Goal: Task Accomplishment & Management: Complete application form

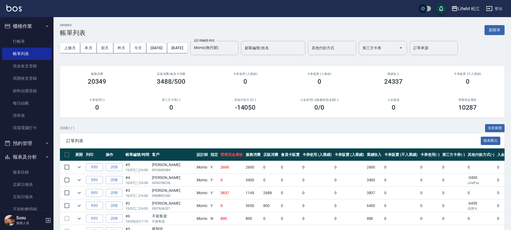
scroll to position [59, 0]
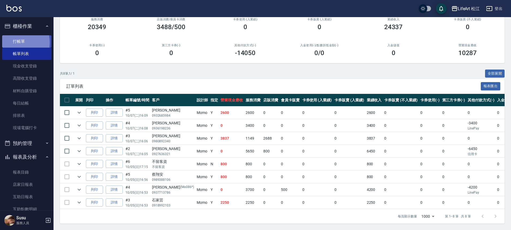
click at [12, 42] on link "打帳單" at bounding box center [26, 41] width 49 height 12
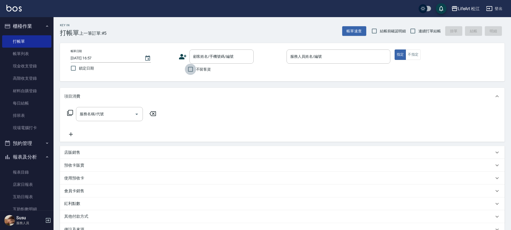
click at [195, 68] on input "不留客資" at bounding box center [190, 69] width 11 height 11
checkbox input "true"
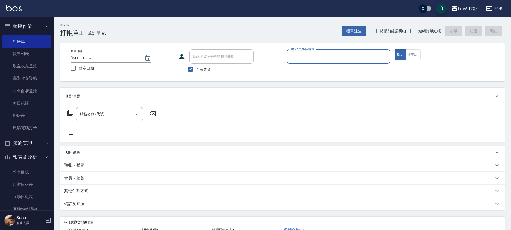
click at [357, 60] on input "服務人員姓名/編號" at bounding box center [338, 56] width 99 height 9
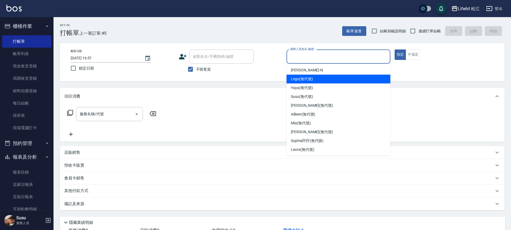
click at [308, 78] on span "Lego (無代號)" at bounding box center [302, 79] width 22 height 6
type input "Lego(無代號)"
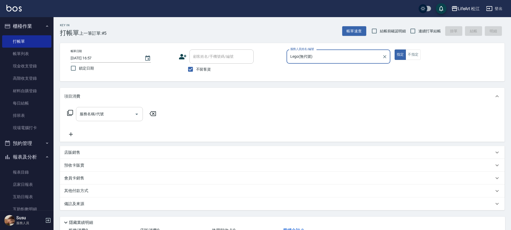
click at [131, 120] on div "服務名稱/代號" at bounding box center [109, 114] width 67 height 14
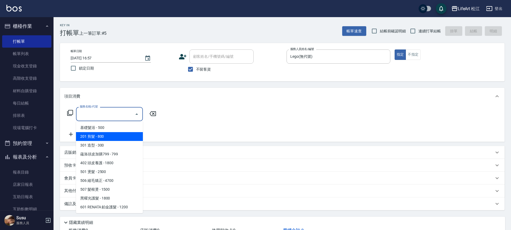
click at [98, 135] on span "201 剪髮 - 800" at bounding box center [109, 136] width 67 height 9
type input "201 剪髮(201)"
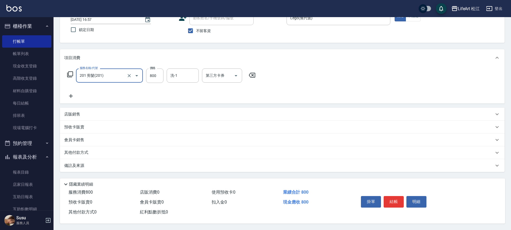
scroll to position [41, 0]
click at [76, 160] on div "備註及來源" at bounding box center [282, 165] width 445 height 13
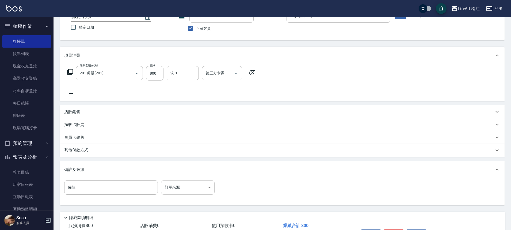
click at [195, 188] on body "LifeArt 松江 登出 櫃檯作業 打帳單 帳單列表 現金收支登錄 高階收支登錄 材料自購登錄 每日結帳 排班表 現場電腦打卡 預約管理 預約管理 單日預約…" at bounding box center [255, 111] width 511 height 305
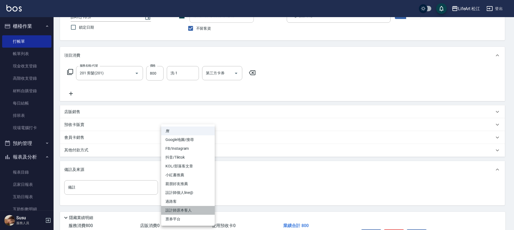
click at [190, 211] on li "設計師原本客人" at bounding box center [188, 210] width 54 height 9
type input "設計師原本客人"
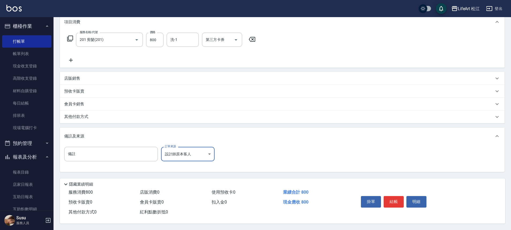
scroll to position [77, 0]
click at [392, 198] on button "結帳" at bounding box center [394, 201] width 20 height 11
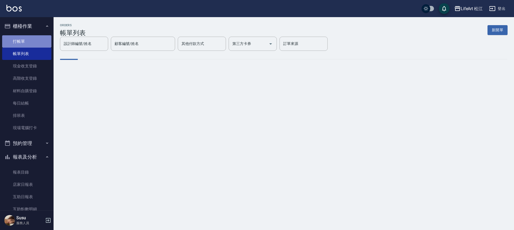
click at [34, 37] on link "打帳單" at bounding box center [26, 41] width 49 height 12
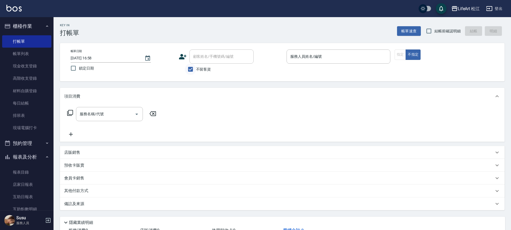
click at [191, 68] on input "不留客資" at bounding box center [190, 69] width 11 height 11
checkbox input "false"
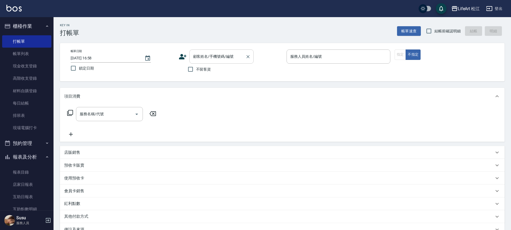
click at [204, 57] on div "顧客姓名/手機號碼/編號 顧客姓名/手機號碼/編號" at bounding box center [222, 57] width 64 height 14
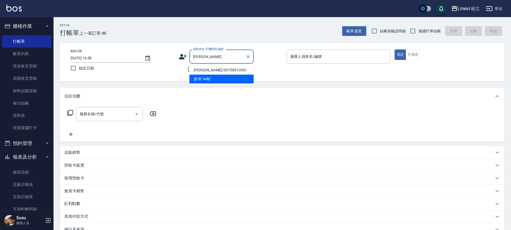
click at [202, 70] on li "[PERSON_NAME]/0975891399/" at bounding box center [222, 70] width 64 height 9
type input "[PERSON_NAME]/0975891399/"
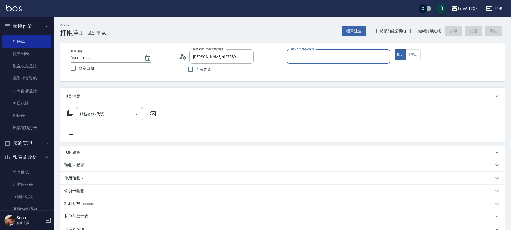
type input "Lego(無代號)"
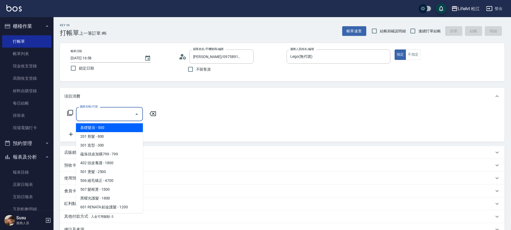
click at [123, 115] on input "服務名稱/代號" at bounding box center [105, 114] width 54 height 9
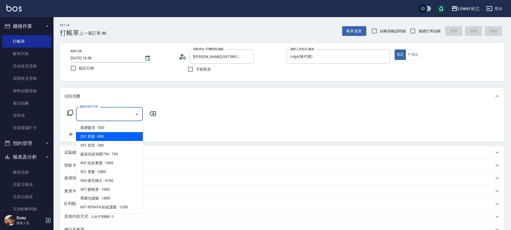
click at [120, 133] on span "201 剪髮 - 800" at bounding box center [109, 136] width 67 height 9
type input "201 剪髮(201)"
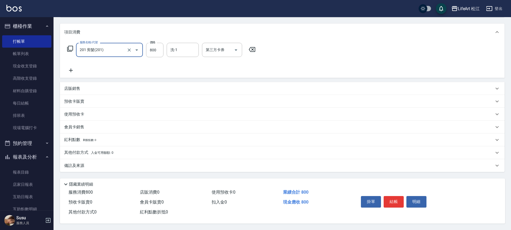
scroll to position [67, 0]
click at [75, 163] on p "備註及來源" at bounding box center [74, 166] width 20 height 6
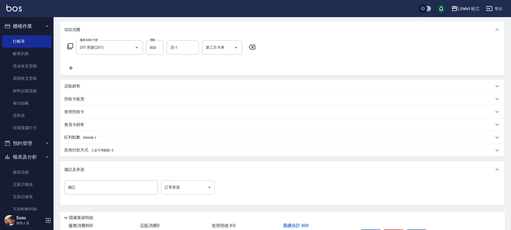
click at [194, 184] on body "LifeArt 松江 登出 櫃檯作業 打帳單 帳單列表 現金收支登錄 高階收支登錄 材料自購登錄 每日結帳 排班表 現場電腦打卡 預約管理 預約管理 單日預約…" at bounding box center [255, 98] width 511 height 330
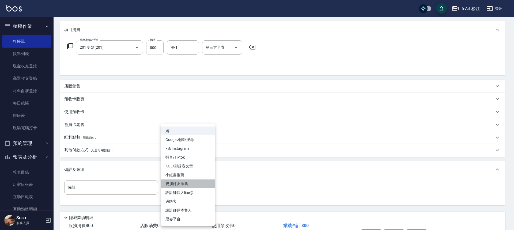
click at [187, 182] on li "親朋好友推薦" at bounding box center [188, 184] width 54 height 9
type input "親朋好友推薦"
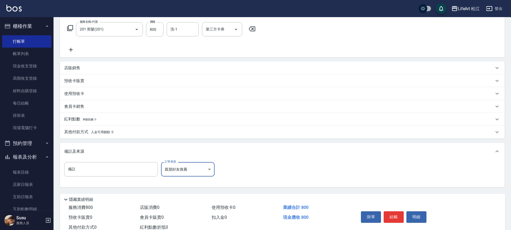
scroll to position [103, 0]
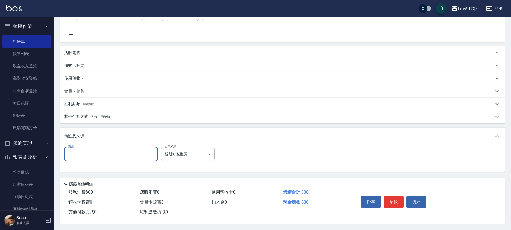
click at [124, 152] on input "備註" at bounding box center [111, 154] width 94 height 14
type input "x"
type input "[PERSON_NAME]很薄"
click at [396, 205] on button "結帳" at bounding box center [394, 201] width 20 height 11
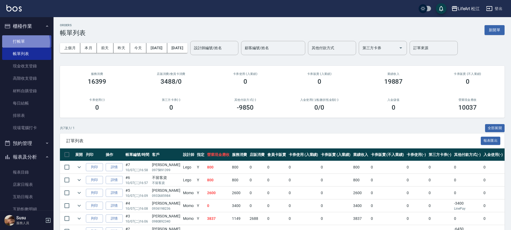
click at [20, 43] on link "打帳單" at bounding box center [26, 41] width 49 height 12
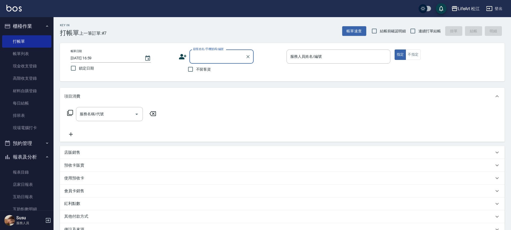
click at [185, 60] on icon at bounding box center [183, 57] width 8 height 8
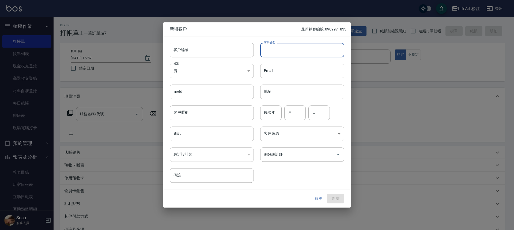
click at [283, 53] on input "客戶姓名" at bounding box center [302, 50] width 84 height 14
type input "[PERSON_NAME]"
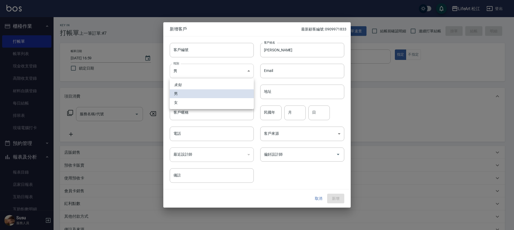
click at [215, 76] on body "LifeArt 松江 登出 櫃檯作業 打帳單 帳單列表 現金收支登錄 高階收支登錄 材料自購登錄 每日結帳 排班表 現場電腦打卡 預約管理 預約管理 單日預約…" at bounding box center [257, 147] width 514 height 294
click at [205, 97] on li "男" at bounding box center [212, 93] width 84 height 9
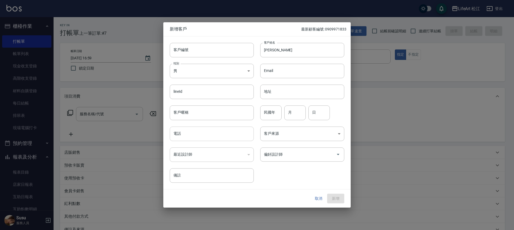
click at [194, 133] on input "電話" at bounding box center [212, 134] width 84 height 14
click at [181, 132] on input "096.805013" at bounding box center [212, 134] width 84 height 14
type input "0960805013"
click at [315, 135] on body "LifeArt 松江 登出 櫃檯作業 打帳單 帳單列表 現金收支登錄 高階收支登錄 材料自購登錄 每日結帳 排班表 現場電腦打卡 預約管理 預約管理 單日預約…" at bounding box center [257, 147] width 514 height 294
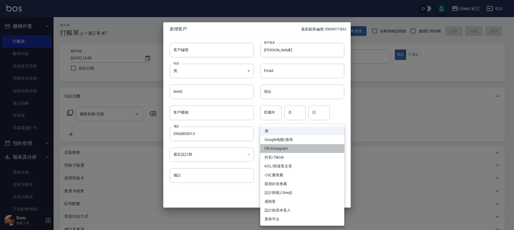
click at [287, 148] on li "FB/Instagram" at bounding box center [302, 148] width 84 height 9
type input "FB/Instagram"
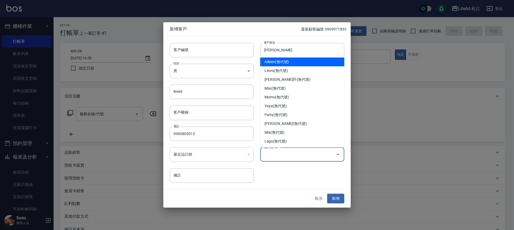
click at [287, 155] on input "偏好設計師" at bounding box center [298, 154] width 71 height 9
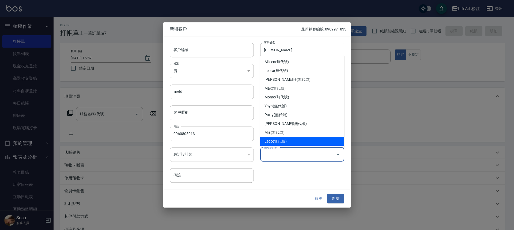
click at [280, 141] on li "Lego(無代號)" at bounding box center [302, 141] width 84 height 9
type input "Lego"
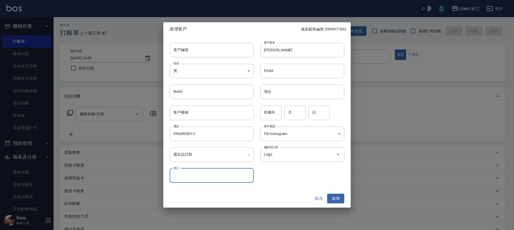
click at [222, 177] on input "備註" at bounding box center [212, 175] width 84 height 14
type input "2"
type input "ㄎ"
type input "[PERSON_NAME]荳介紹"
click at [332, 195] on button "新增" at bounding box center [335, 199] width 17 height 10
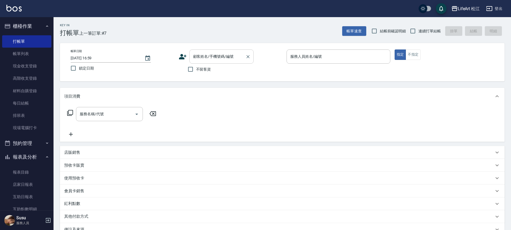
click at [220, 58] on input "顧客姓名/手機號碼/編號" at bounding box center [217, 56] width 51 height 9
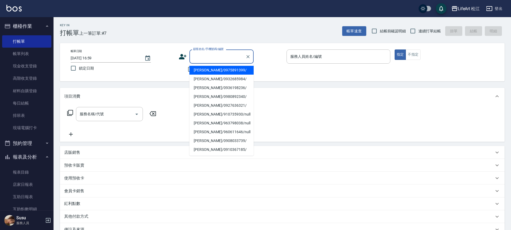
type input "０"
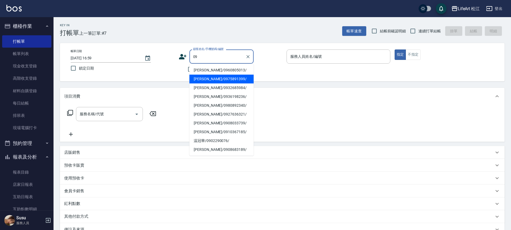
click at [220, 78] on li "[PERSON_NAME]/0975891399/" at bounding box center [222, 79] width 64 height 9
type input "[PERSON_NAME]/0975891399/"
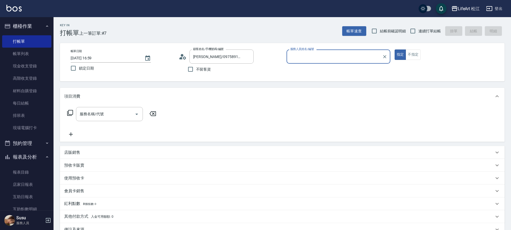
type input "Lego(無代號)"
click at [108, 113] on input "服務名稱/代號" at bounding box center [105, 114] width 54 height 9
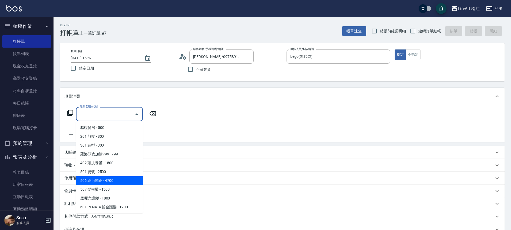
click at [100, 178] on span "506 縮毛矯正 - 4700" at bounding box center [109, 180] width 67 height 9
type input "506 縮毛矯正 (506)"
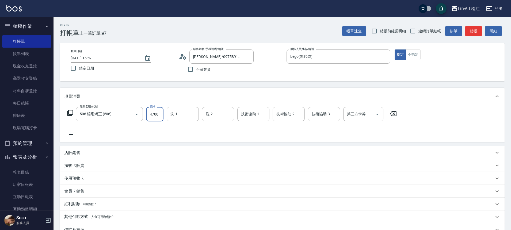
click at [159, 113] on input "4700" at bounding box center [154, 114] width 17 height 14
type input "1500"
click at [67, 134] on icon at bounding box center [70, 134] width 13 height 6
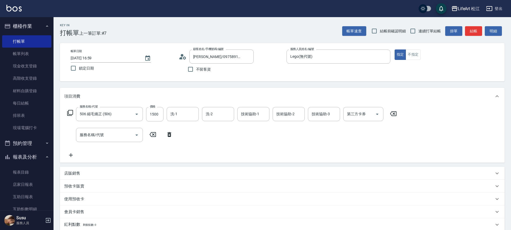
click at [70, 135] on div "服務名稱/代號 服務名稱/代號" at bounding box center [120, 135] width 112 height 14
click at [91, 134] on input "服務名稱/代號" at bounding box center [105, 134] width 54 height 9
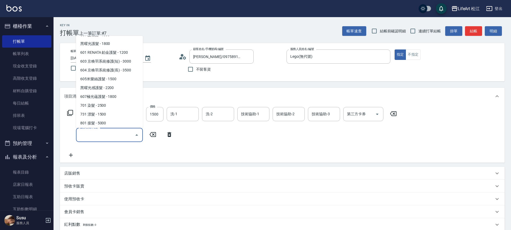
scroll to position [71, 0]
click at [126, 76] on span "605米樂絲護髮 - 1500" at bounding box center [109, 77] width 67 height 9
type input "605米樂絲護髮(605)"
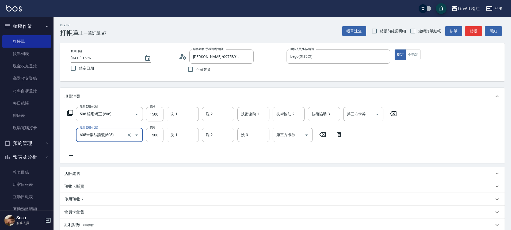
click at [184, 140] on input "洗-1" at bounding box center [182, 134] width 27 height 9
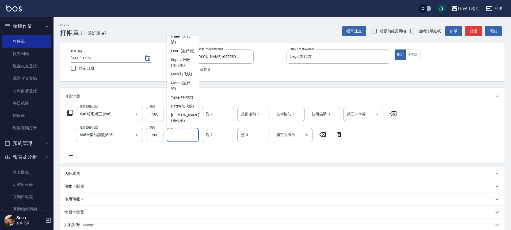
scroll to position [0, 0]
click at [189, 58] on span "Leora (無代號)" at bounding box center [183, 57] width 24 height 6
type input "Leora(無代號)"
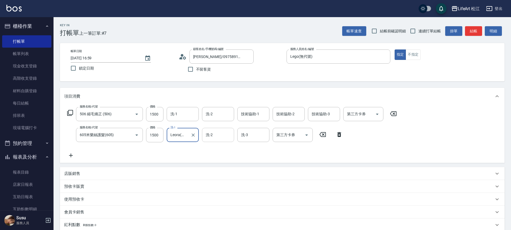
click at [216, 136] on input "洗-2" at bounding box center [218, 134] width 27 height 9
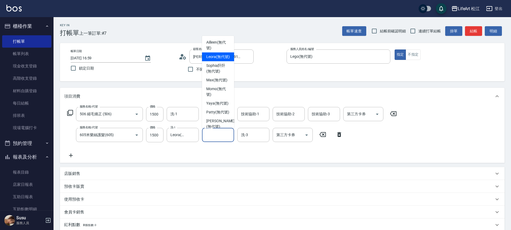
click at [222, 56] on span "Leora (無代號)" at bounding box center [218, 57] width 24 height 6
type input "Leora(無代號)"
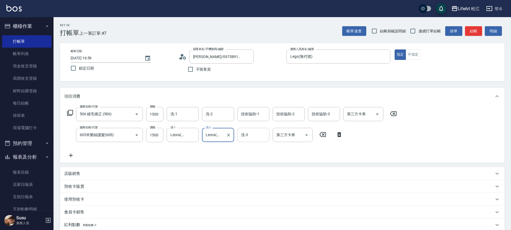
click at [245, 130] on input "洗-3" at bounding box center [253, 134] width 27 height 9
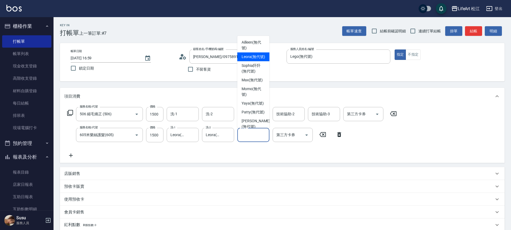
click at [250, 60] on span "Leora (無代號)" at bounding box center [254, 57] width 24 height 6
type input "Leora(無代號)"
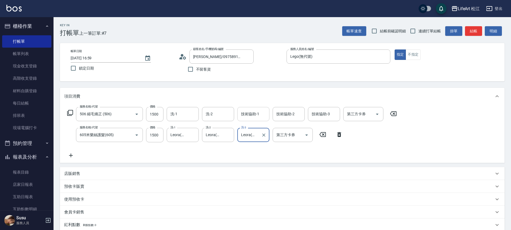
click at [249, 110] on input "技術協助-1" at bounding box center [253, 114] width 27 height 9
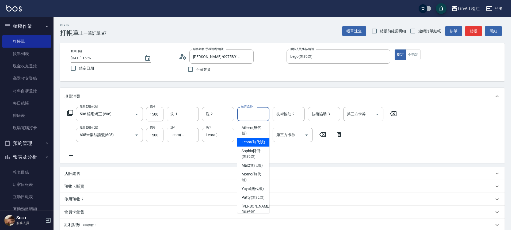
click at [252, 143] on span "Leora (無代號)" at bounding box center [254, 143] width 24 height 6
type input "Leora(無代號)"
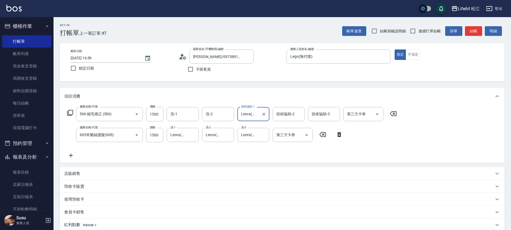
click at [284, 116] on div "技術協助-2 技術協助-2" at bounding box center [289, 114] width 32 height 14
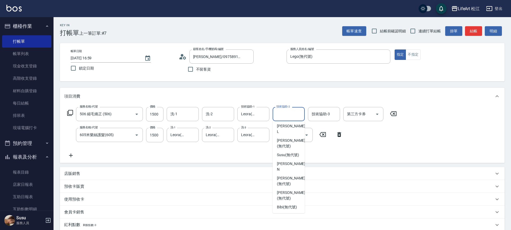
scroll to position [130, 0]
click at [288, 156] on div "Susu (無代號)" at bounding box center [289, 154] width 32 height 9
type input "Susu(無代號)"
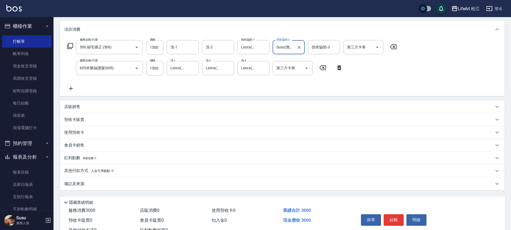
scroll to position [88, 0]
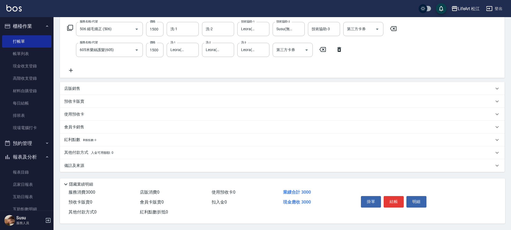
click at [81, 163] on p "備註及來源" at bounding box center [74, 166] width 20 height 6
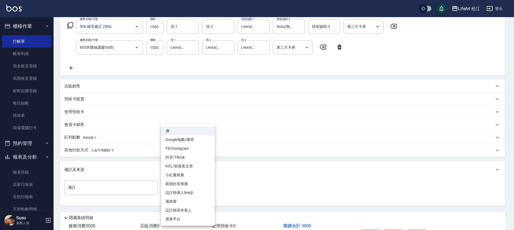
click at [186, 186] on body "LifeArt 松江 登出 櫃檯作業 打帳單 帳單列表 現金收支登錄 高階收支登錄 材料自購登錄 每日結帳 排班表 現場電腦打卡 預約管理 預約管理 單日預約…" at bounding box center [257, 88] width 514 height 352
click at [187, 185] on li "親朋好友推薦" at bounding box center [188, 184] width 54 height 9
type input "親朋好友推薦"
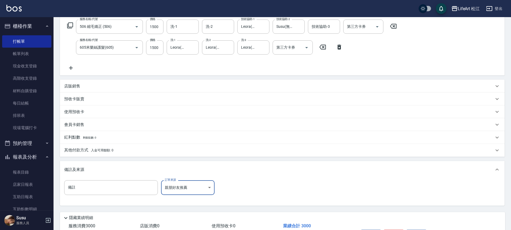
click at [82, 151] on p "其他付款方式 入金可用餘額: 0" at bounding box center [88, 151] width 49 height 6
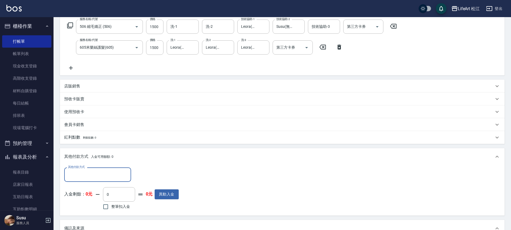
scroll to position [0, 0]
click at [82, 171] on input "其他付款方式" at bounding box center [98, 174] width 62 height 9
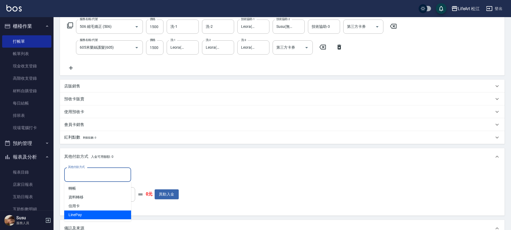
click at [83, 219] on span "LinePay" at bounding box center [97, 215] width 67 height 9
type input "LinePay"
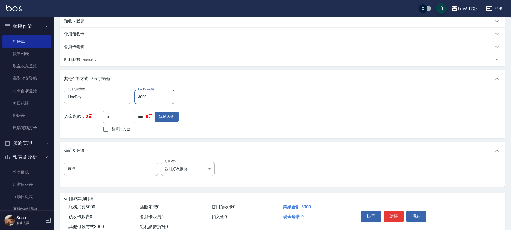
scroll to position [183, 0]
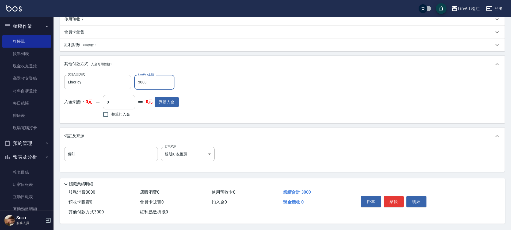
type input "3000"
click at [124, 147] on input "備註" at bounding box center [111, 154] width 94 height 14
type input "z"
type input "法"
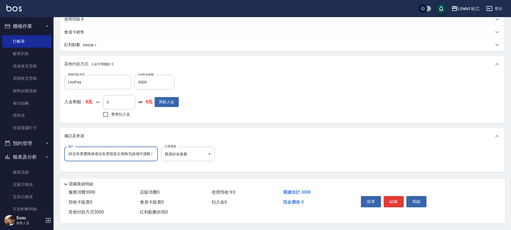
scroll to position [0, 14]
click at [144, 152] on input "髮尾爆掉沒有燙瀏海很卷沒有燙很直左側角毛躁感中謬軟很直" at bounding box center [111, 154] width 94 height 14
type input "髮尾爆掉沒有燙瀏海很卷沒有燙很直左側角毛躁感重沒軟很直"
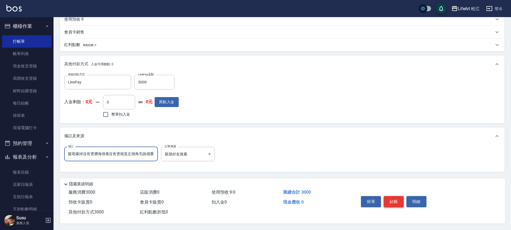
click at [398, 198] on button "結帳" at bounding box center [394, 201] width 20 height 11
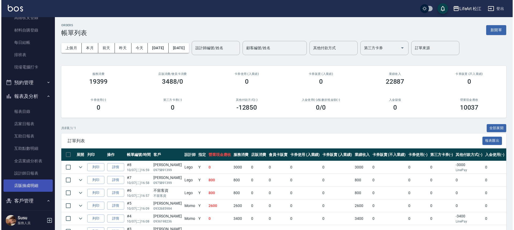
scroll to position [70, 0]
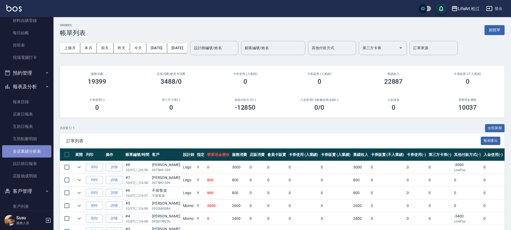
click at [31, 153] on link "全店業績分析表" at bounding box center [26, 151] width 49 height 12
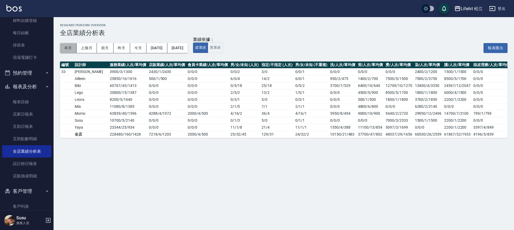
click at [71, 50] on button "本月" at bounding box center [68, 48] width 17 height 10
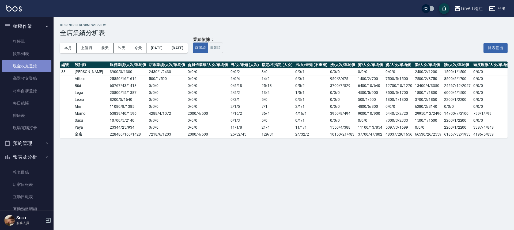
click at [27, 67] on link "現金收支登錄" at bounding box center [26, 66] width 49 height 12
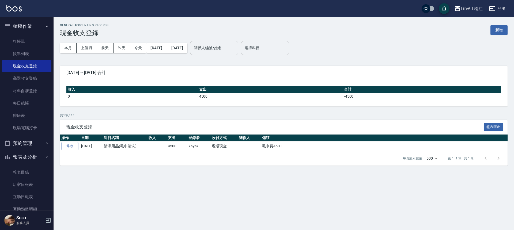
click at [216, 49] on input "關係人編號/姓名" at bounding box center [214, 47] width 43 height 9
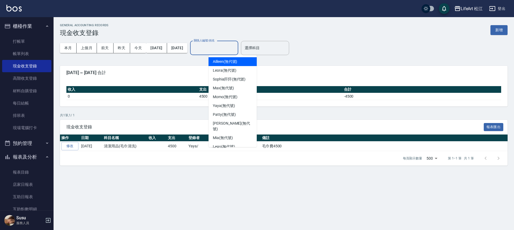
click at [216, 49] on input "關係人編號/姓名" at bounding box center [214, 47] width 43 height 9
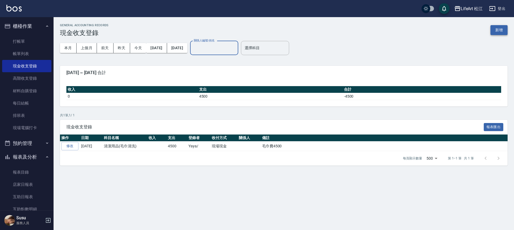
click at [503, 34] on button "新增" at bounding box center [499, 30] width 17 height 10
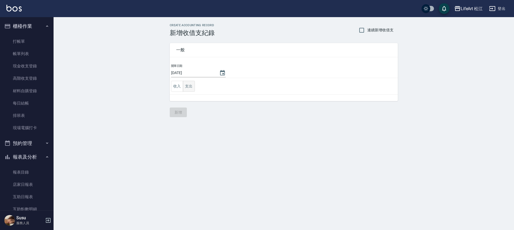
click at [185, 87] on button "支出" at bounding box center [189, 86] width 12 height 11
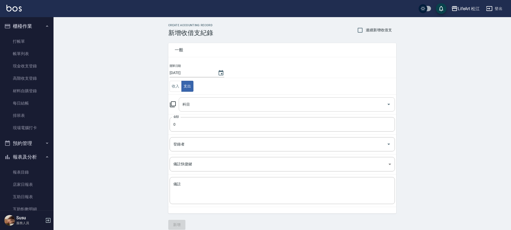
click at [190, 100] on input "科目" at bounding box center [283, 104] width 204 height 9
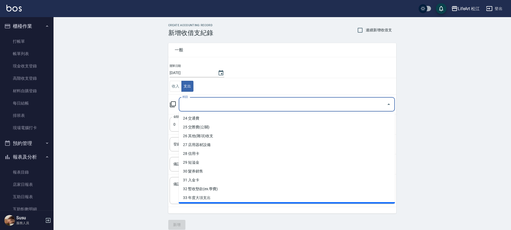
scroll to position [207, 0]
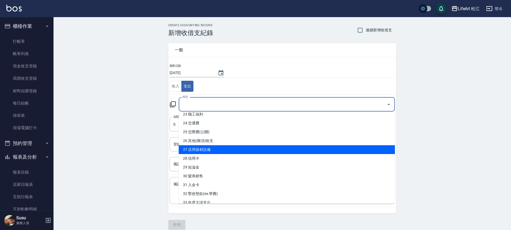
click at [206, 146] on li "27 店用器材設備" at bounding box center [287, 149] width 216 height 9
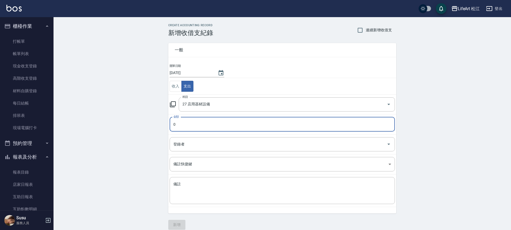
type input "27 店用器材設備"
type input "2300"
click at [199, 145] on input "登錄者" at bounding box center [278, 144] width 213 height 9
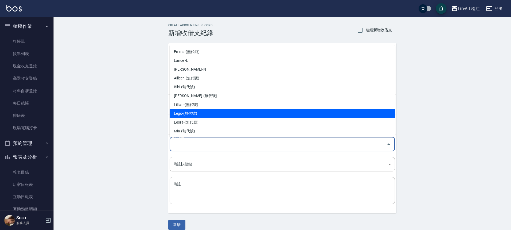
click at [194, 112] on li "Lego-(無代號)" at bounding box center [282, 113] width 225 height 9
type input "Lego-(無代號)"
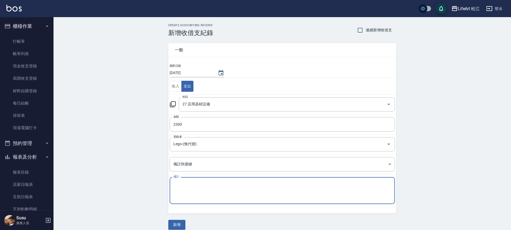
click at [194, 186] on textarea "備註" at bounding box center [283, 191] width 218 height 18
type textarea "b"
click at [200, 183] on textarea "B１ ｗｉｆｉ機" at bounding box center [283, 191] width 218 height 18
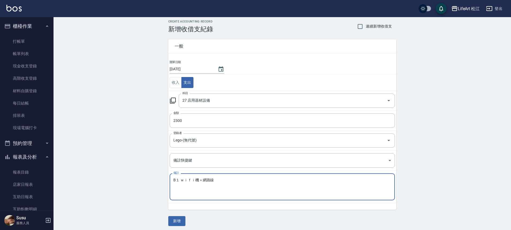
scroll to position [6, 0]
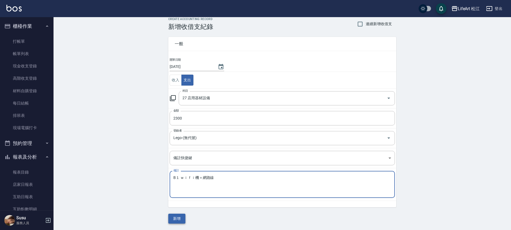
type textarea "B１ ｗｉｆｉ機＋網路線"
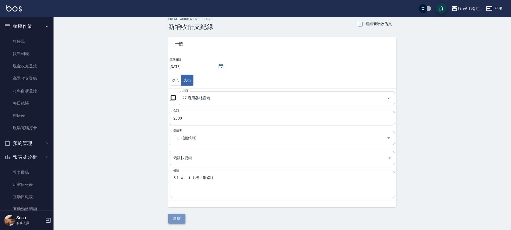
click at [176, 215] on button "新增" at bounding box center [176, 219] width 17 height 10
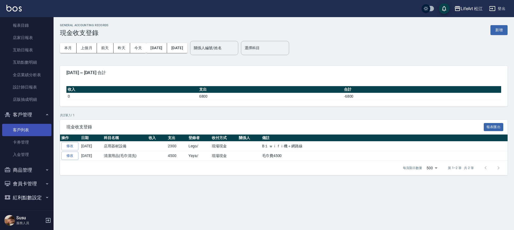
scroll to position [147, 0]
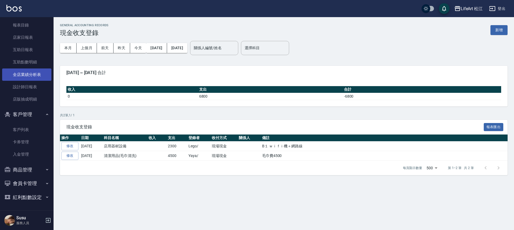
click at [30, 76] on link "全店業績分析表" at bounding box center [26, 75] width 49 height 12
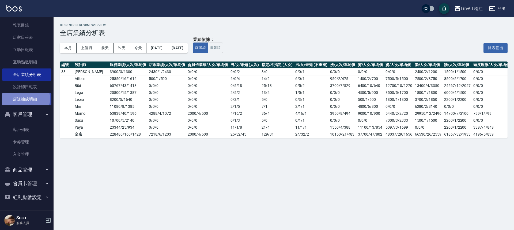
click at [25, 99] on link "店販抽成明細" at bounding box center [26, 99] width 49 height 12
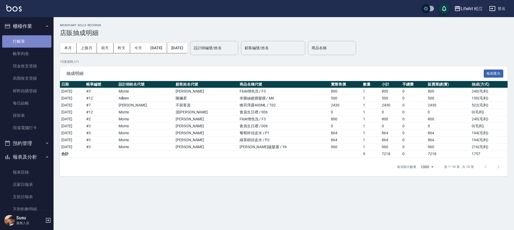
click at [29, 42] on link "打帳單" at bounding box center [26, 41] width 49 height 12
